Goal: Information Seeking & Learning: Learn about a topic

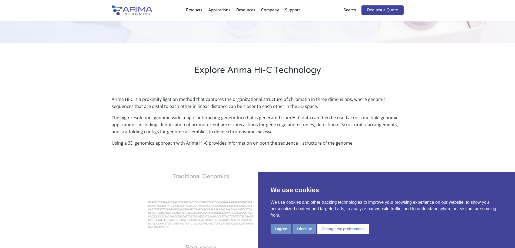
scroll to position [108, 0]
click at [276, 228] on button "I agree" at bounding box center [280, 229] width 21 height 10
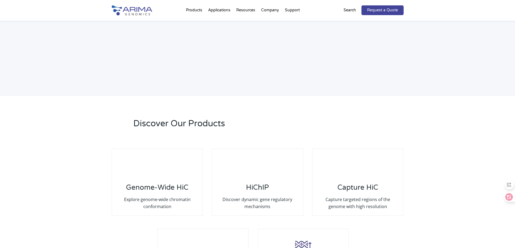
scroll to position [1021, 0]
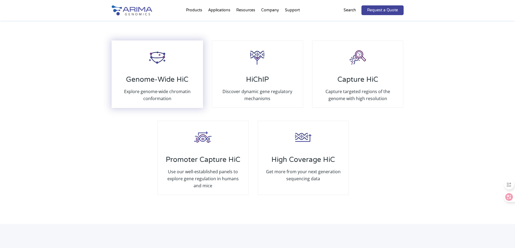
drag, startPoint x: 175, startPoint y: 86, endPoint x: 142, endPoint y: 91, distance: 33.7
click at [142, 91] on p "Explore genome-wide chromatin conformation" at bounding box center [157, 95] width 79 height 14
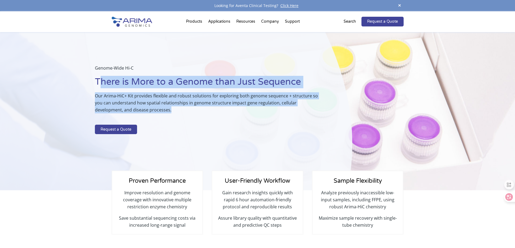
drag, startPoint x: 100, startPoint y: 82, endPoint x: 198, endPoint y: 113, distance: 103.2
click at [198, 113] on div "Genome-Wide Hi-C There is More to a Genome than Just Sequence Our Arima-HiC+ Ki…" at bounding box center [210, 101] width 230 height 72
click at [198, 113] on p "Our Arima-HiC+ Kit provides flexible and robust solutions for exploring both ge…" at bounding box center [210, 104] width 230 height 25
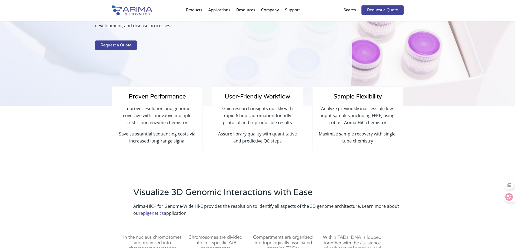
scroll to position [86, 0]
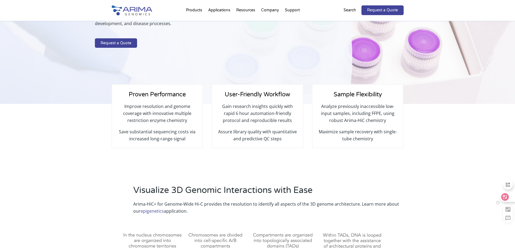
click at [504, 195] on icon at bounding box center [504, 196] width 5 height 5
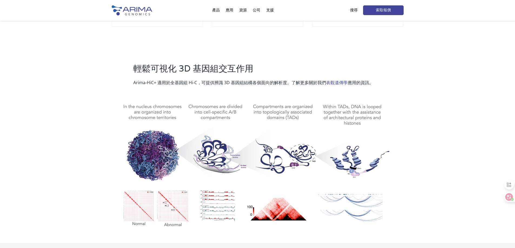
scroll to position [194, 0]
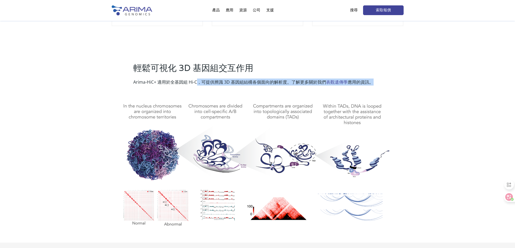
drag, startPoint x: 198, startPoint y: 84, endPoint x: 292, endPoint y: 89, distance: 94.1
click at [292, 89] on div "輕鬆可視化 3D 基因組交互作用 Arima-HiC+ 適用於全基因組 Hi-C，可提供辨識 3D 基因組結構各個面向的解析度。了解更多關於我們 表觀遺傳學 …" at bounding box center [258, 145] width 292 height 167
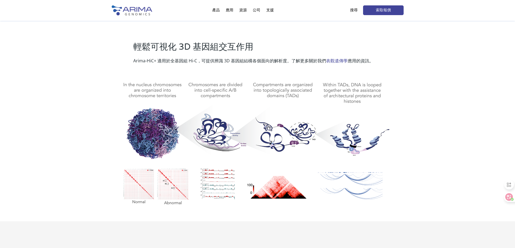
scroll to position [216, 0]
click at [209, 134] on img at bounding box center [258, 140] width 292 height 136
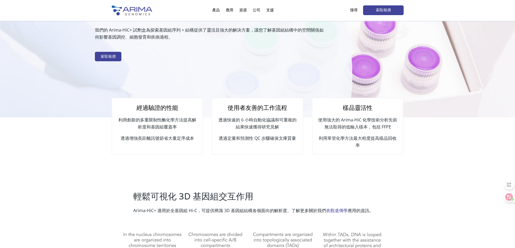
scroll to position [65, 0]
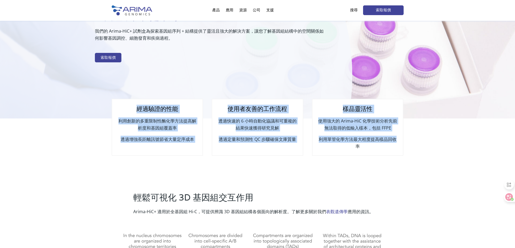
drag, startPoint x: 311, startPoint y: 116, endPoint x: 356, endPoint y: 145, distance: 53.4
click at [356, 145] on font "利用單管化學方法最大程度提高樣品回收率" at bounding box center [357, 142] width 78 height 13
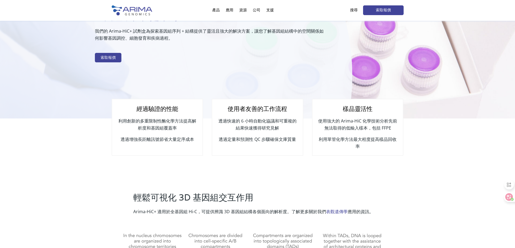
scroll to position [0, 0]
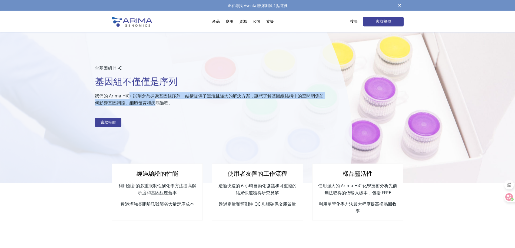
drag, startPoint x: 130, startPoint y: 95, endPoint x: 156, endPoint y: 110, distance: 30.2
click at [156, 110] on p "我們的 Arima-HiC+ 試劑盒為探索基因組序列 + 結構提供了靈活且強大的解決方案，讓您了解基因組結構中的空間關係如何影響基因調控、細胞發育和疾病過程。" at bounding box center [210, 101] width 230 height 18
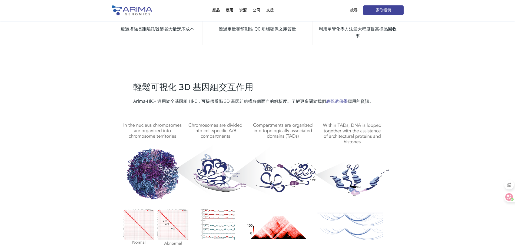
scroll to position [173, 0]
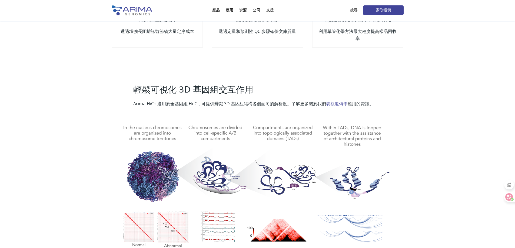
click at [339, 102] on link "表觀遺傳學" at bounding box center [337, 104] width 22 height 6
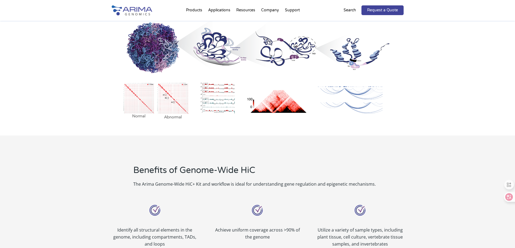
scroll to position [313, 0]
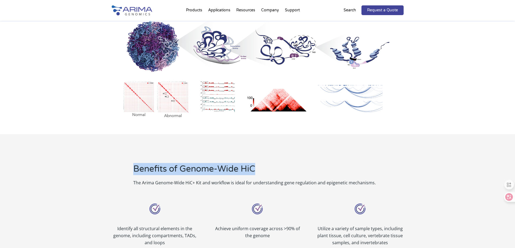
drag, startPoint x: 132, startPoint y: 165, endPoint x: 259, endPoint y: 173, distance: 127.2
click at [259, 173] on div "Benefits of Genome-Wide HiC The Arima Genome-Wide HiC+ Kit and workflow is idea…" at bounding box center [258, 174] width 292 height 23
copy h2 "Benefits of Genome-Wide HiC"
